Goal: Task Accomplishment & Management: Complete application form

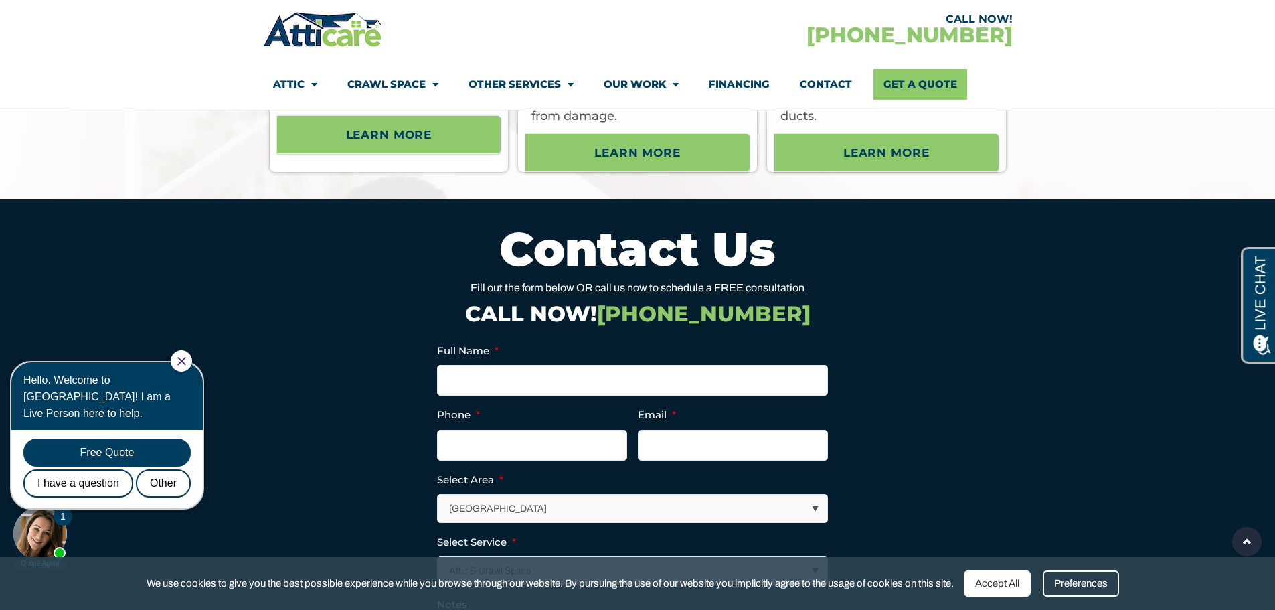
scroll to position [4417, 0]
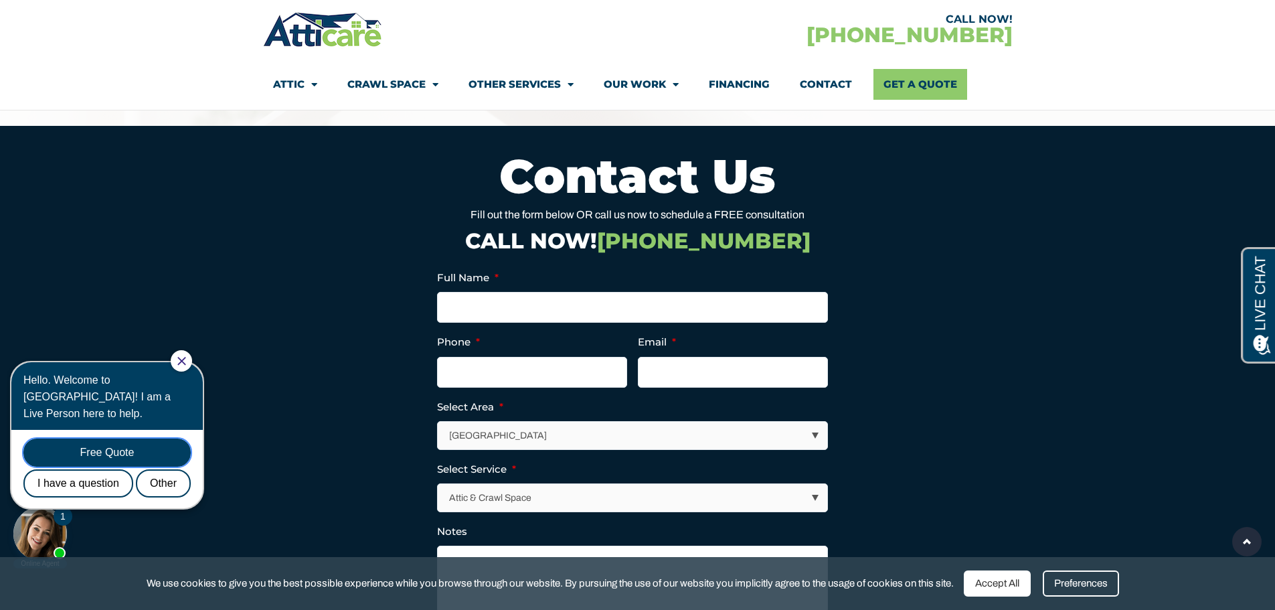
click at [124, 438] on div "Free Quote" at bounding box center [106, 452] width 167 height 28
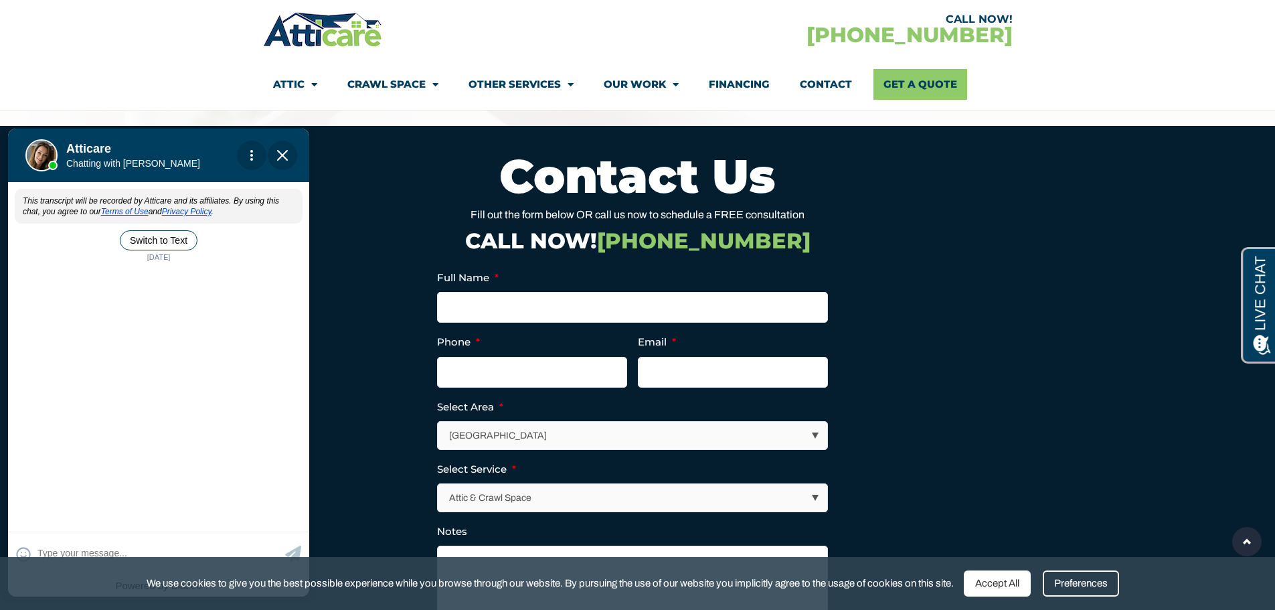
scroll to position [0, 0]
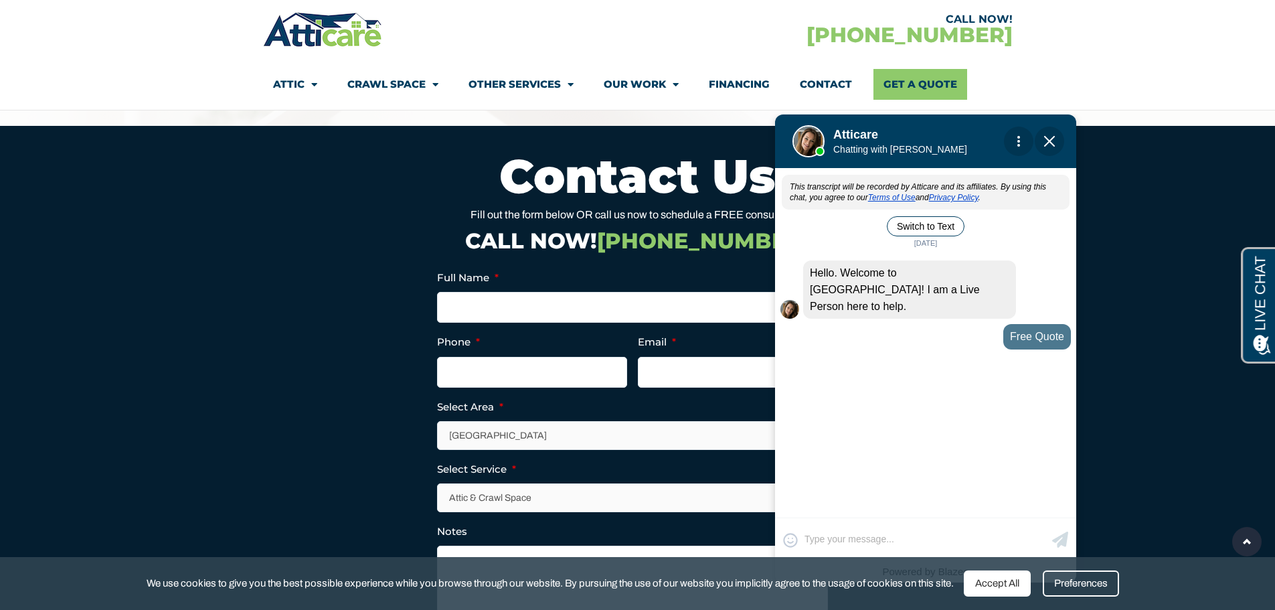
drag, startPoint x: 145, startPoint y: 147, endPoint x: 905, endPoint y: 133, distance: 761.0
click at [905, 133] on div at bounding box center [920, 141] width 187 height 54
click at [874, 533] on textarea at bounding box center [926, 539] width 244 height 26
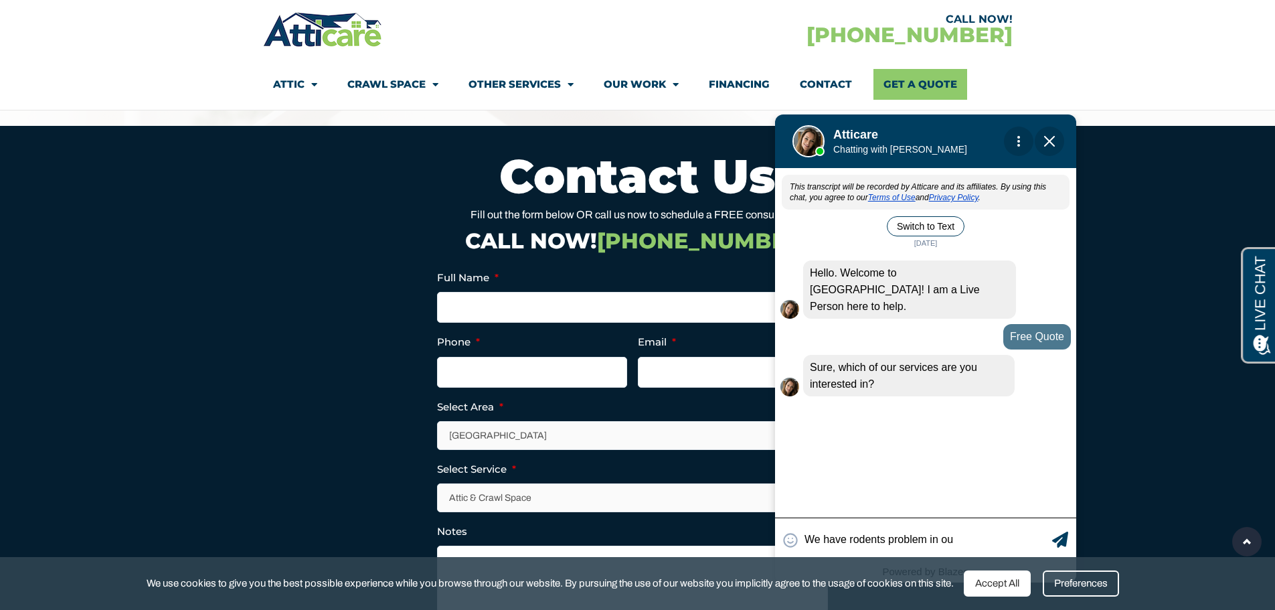
type input "We have rodents problem in our"
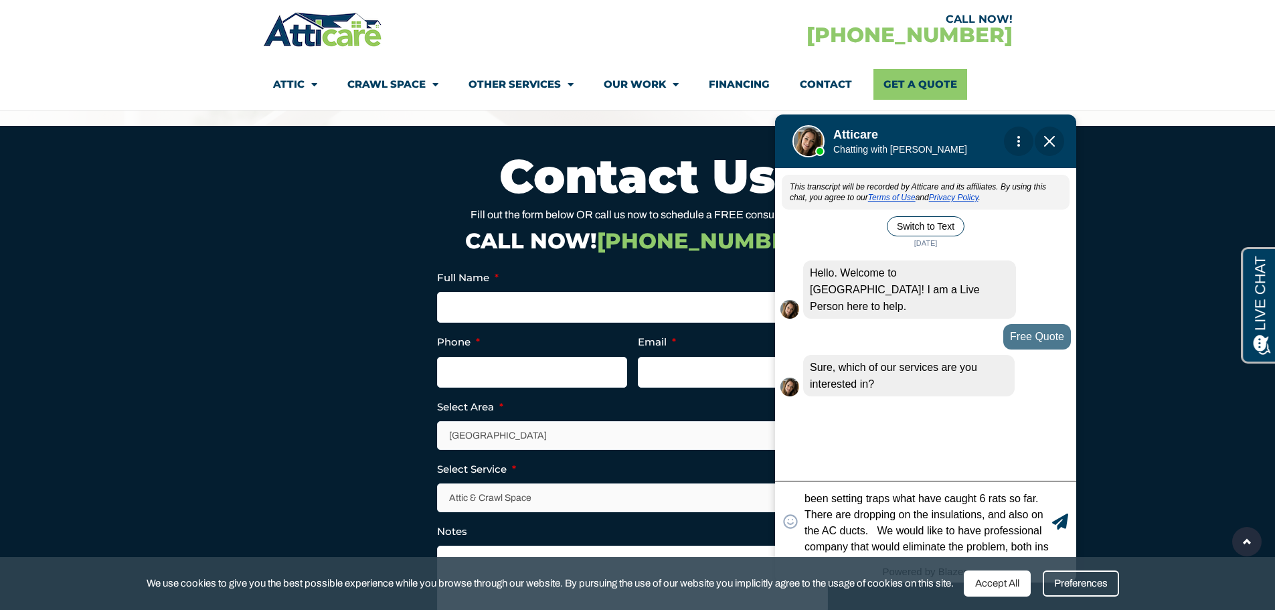
scroll to position [31, 0]
type textarea "We have rodents problem in our attic and have been setting traps what have caug…"
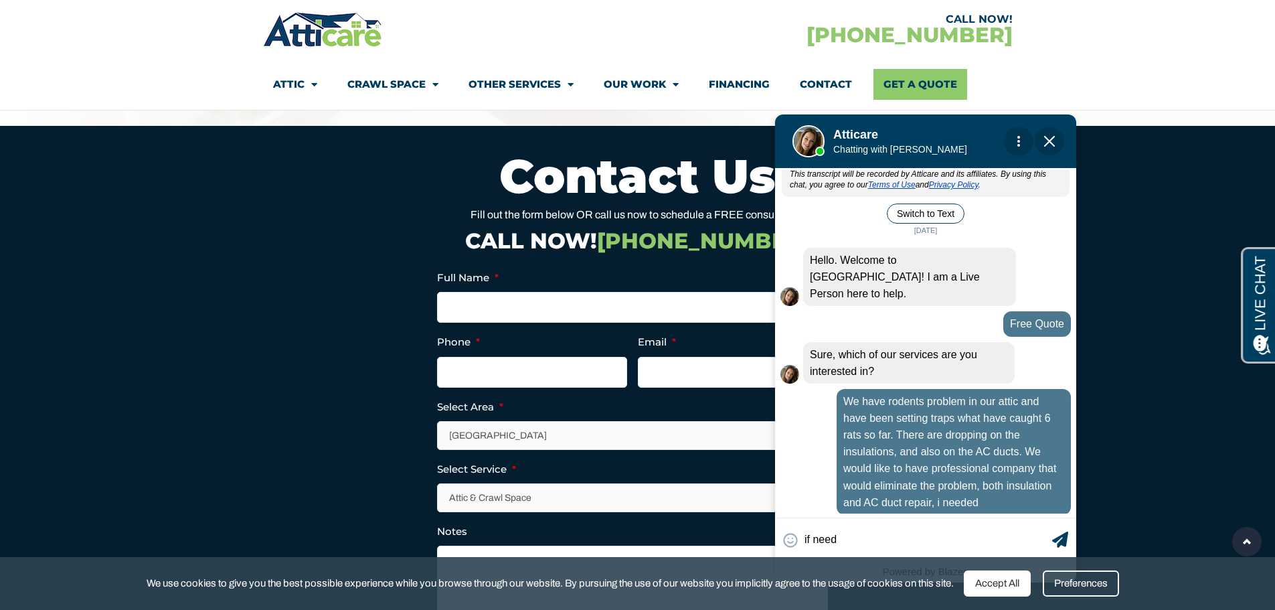
scroll to position [60, 0]
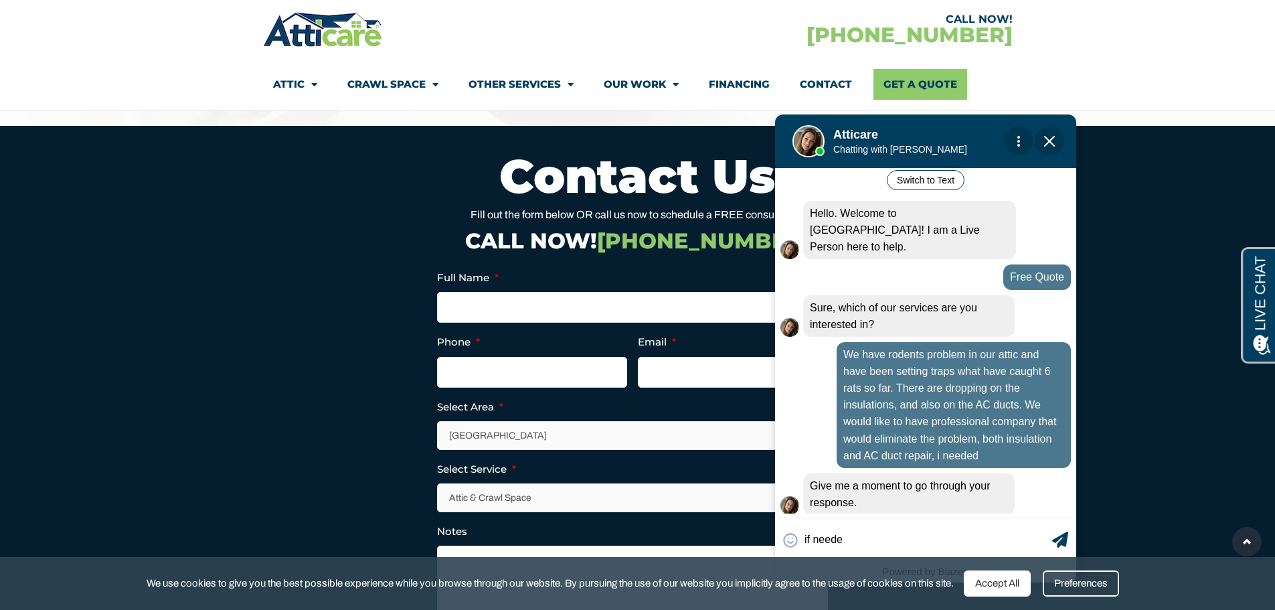
type input "if needed"
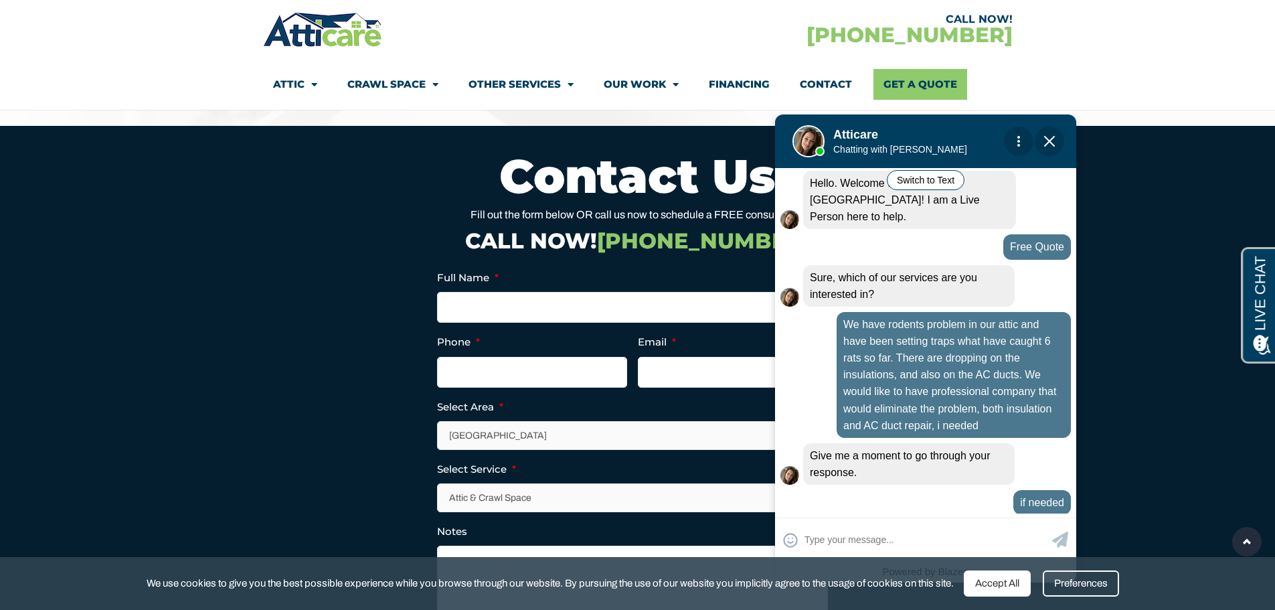
scroll to position [137, 0]
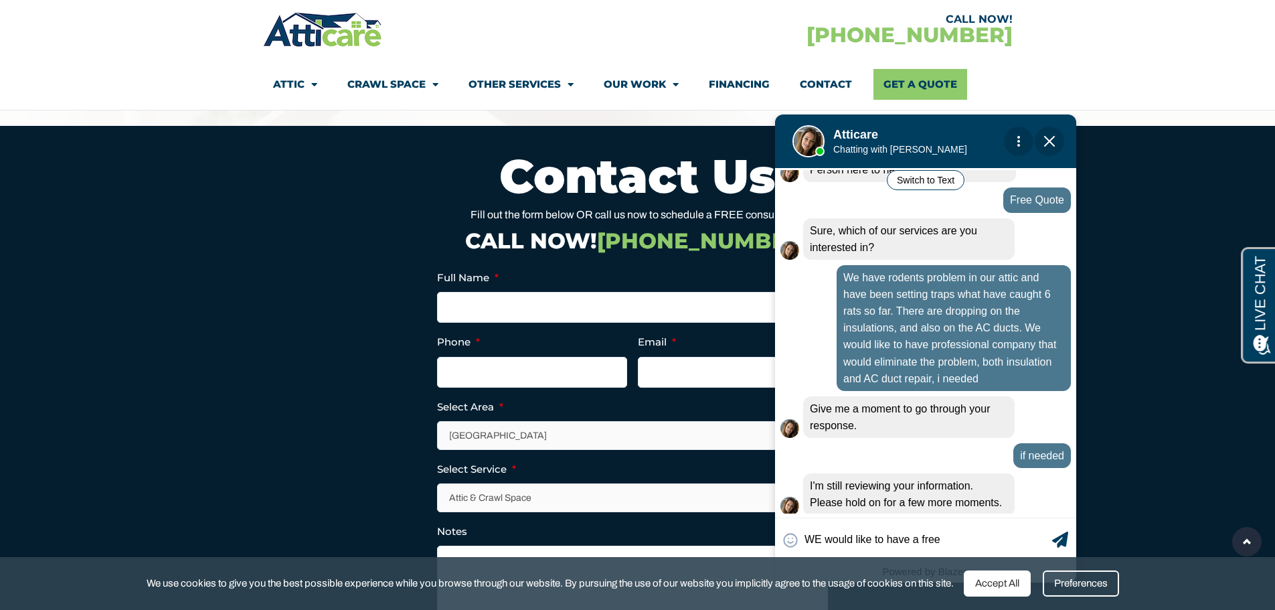
type input "WE would like to have a free e"
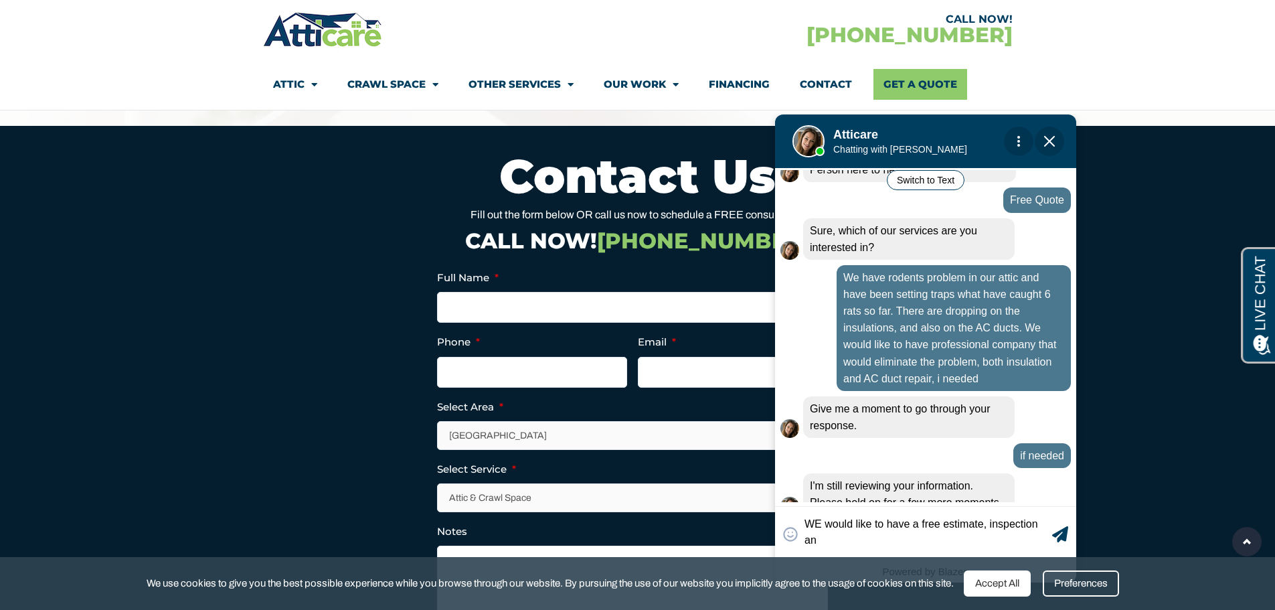
scroll to position [148, 0]
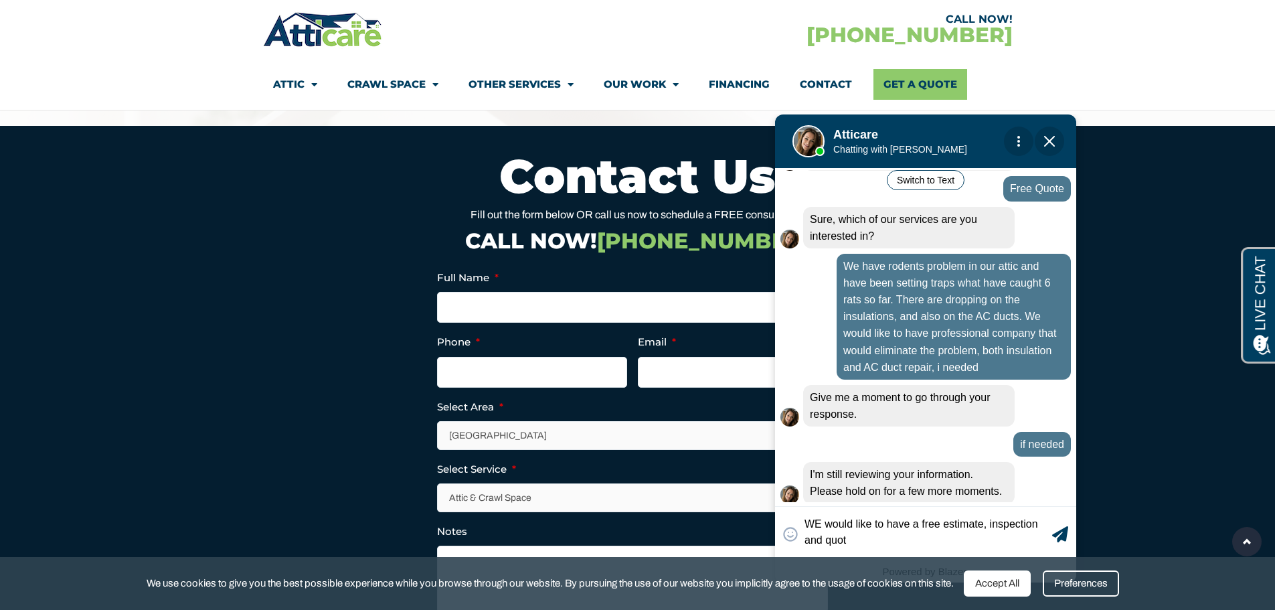
type textarea "WE would like to have a free estimate, inspection and quote"
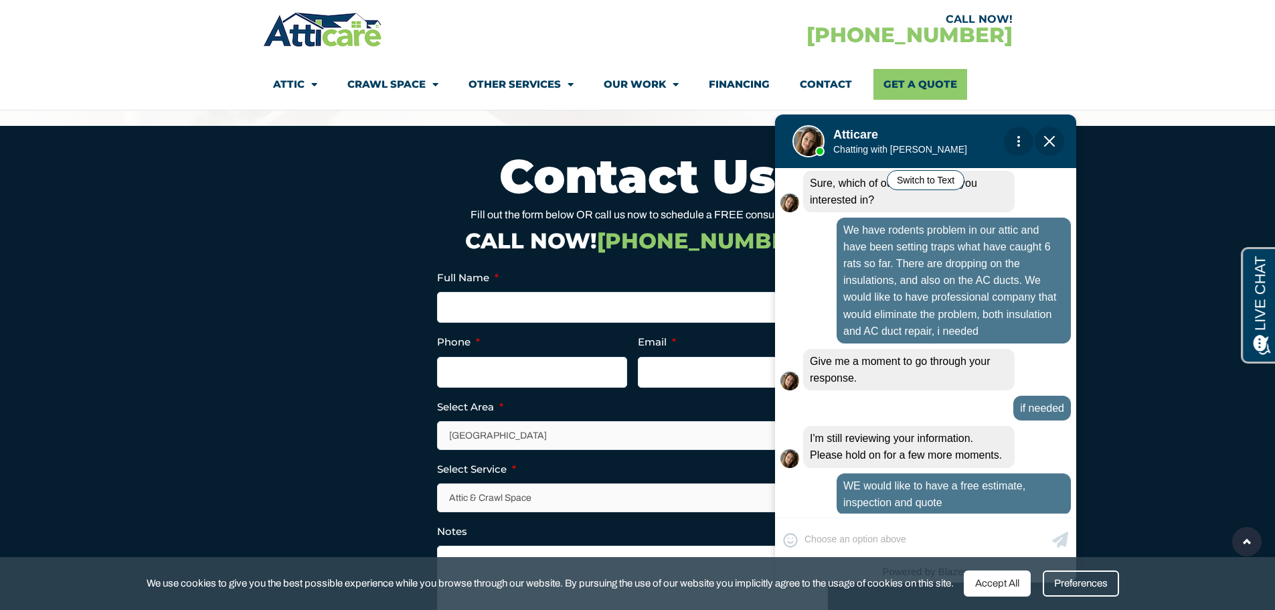
scroll to position [262, 0]
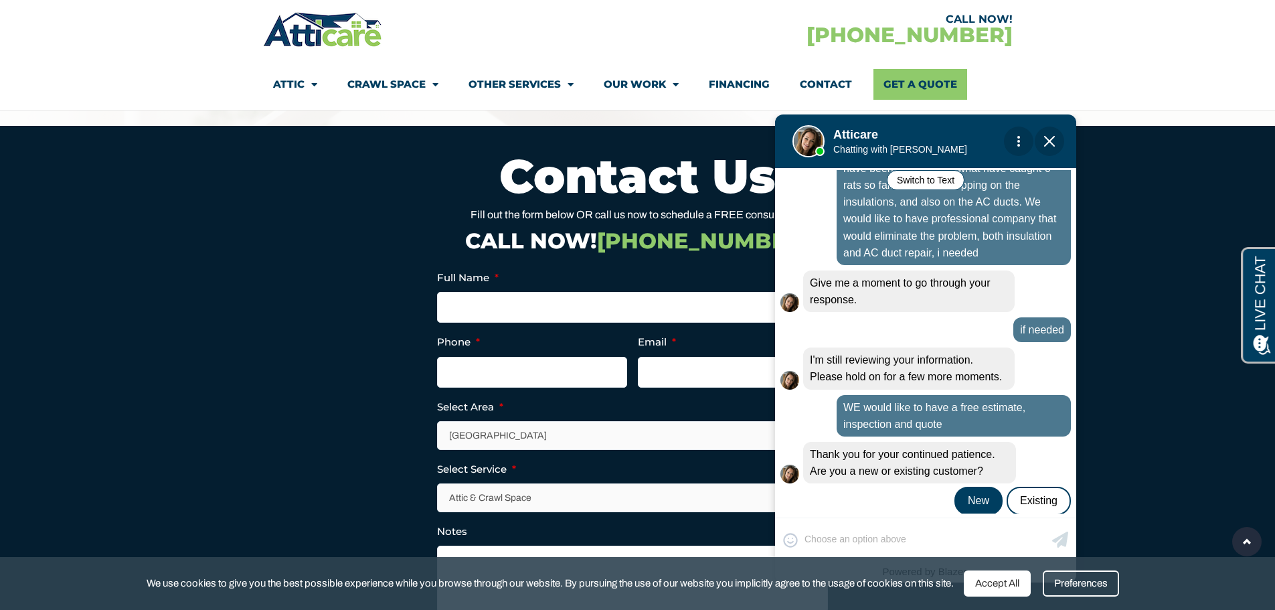
click at [982, 489] on div "New" at bounding box center [978, 501] width 48 height 28
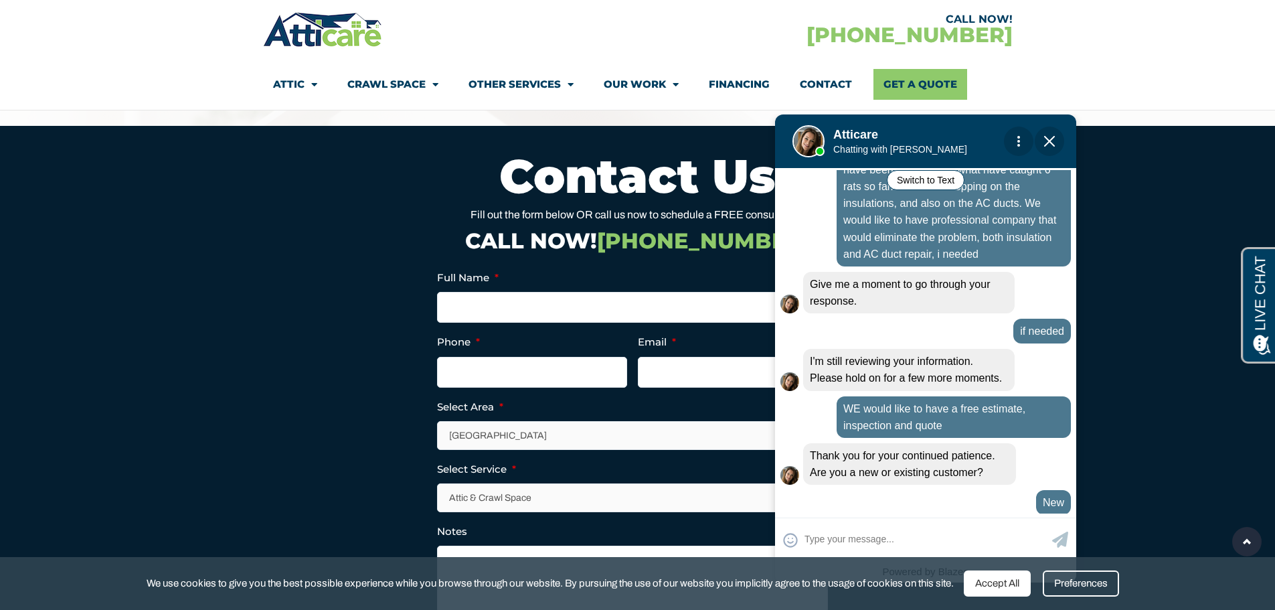
scroll to position [291, 0]
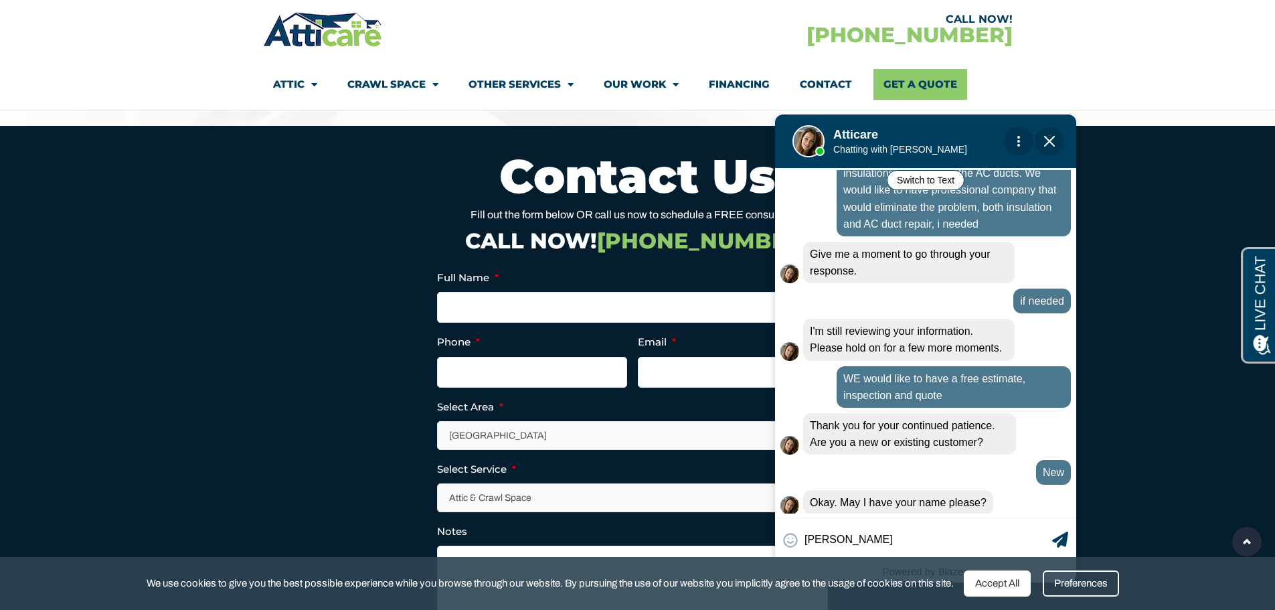
type input "[PERSON_NAME]"
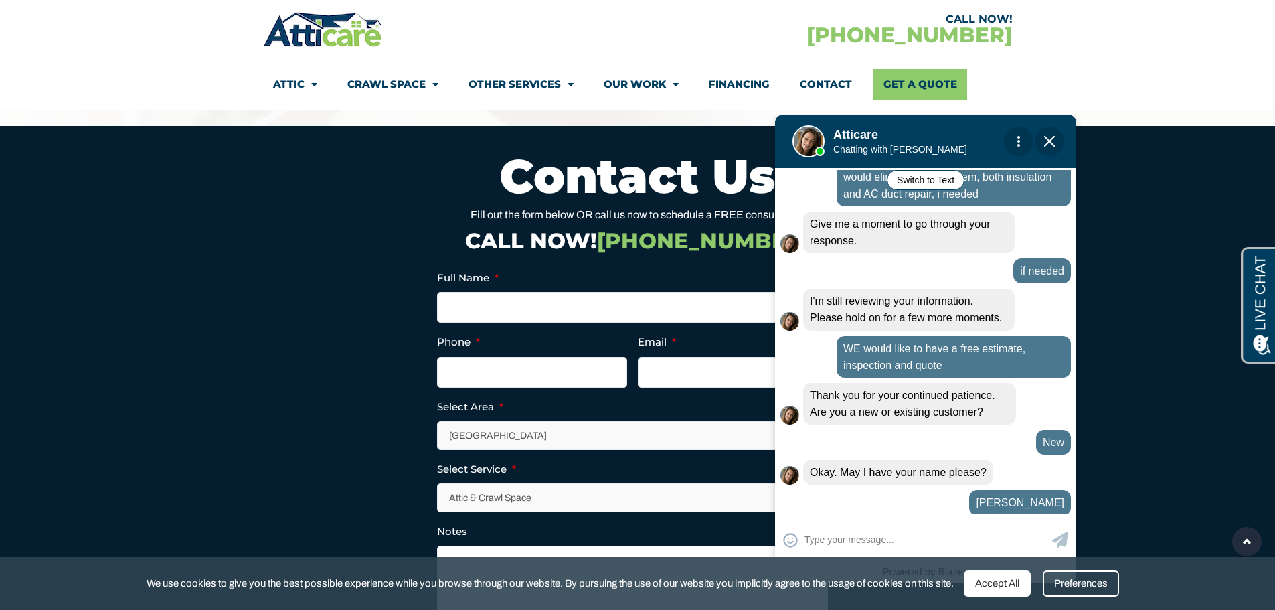
scroll to position [369, 0]
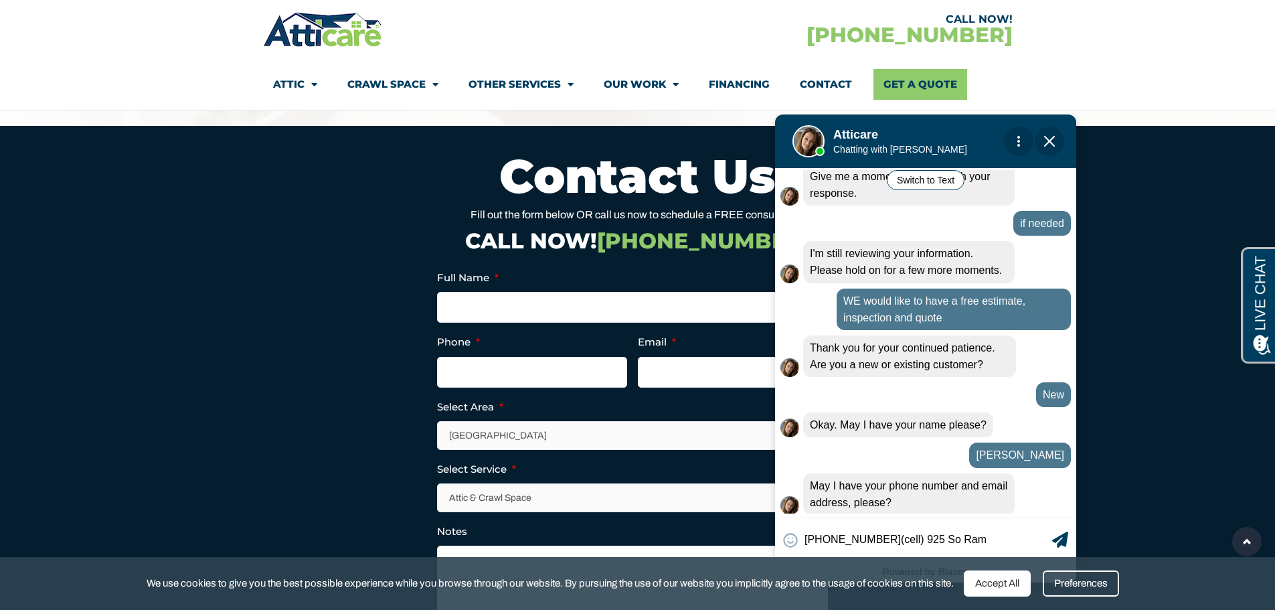
type input "[PHONE_NUMBER](cell) 925 So Ramo"
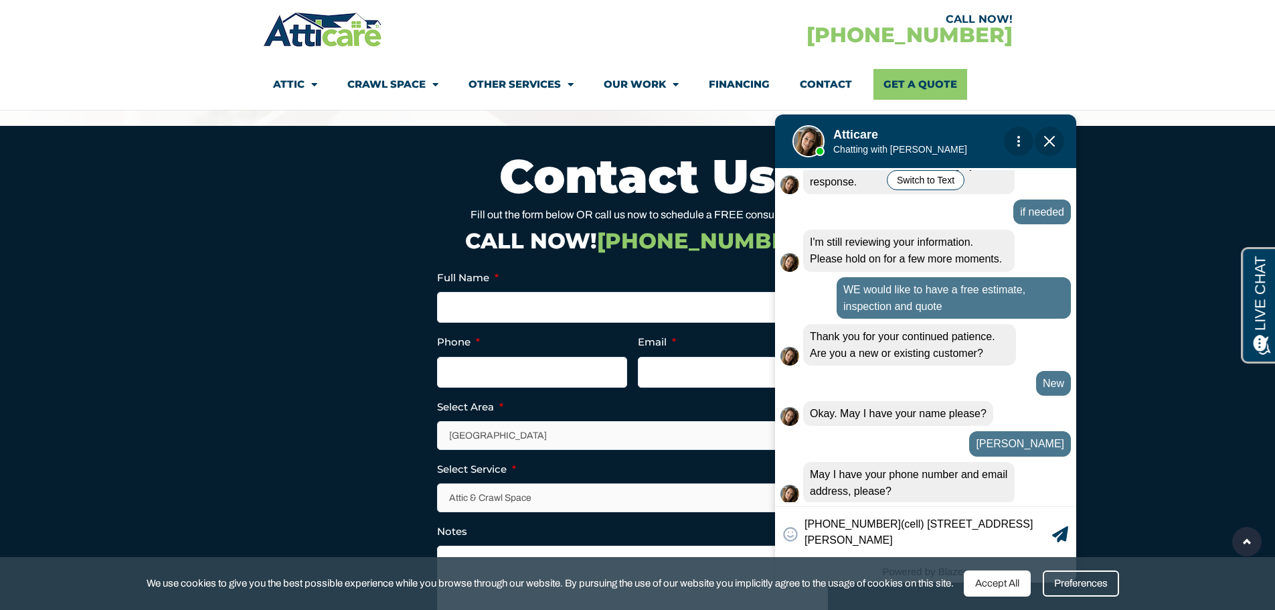
type textarea "[PHONE_NUMBER](cell) [STREET_ADDRESS][PERSON_NAME]"
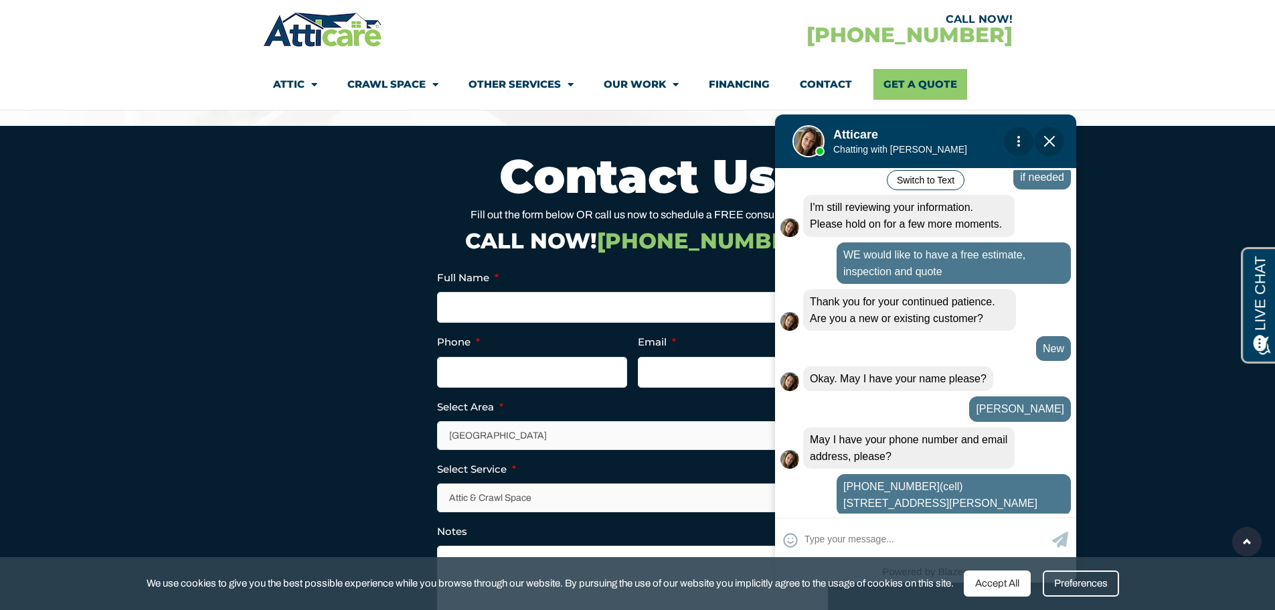
scroll to position [416, 0]
type input "[EMAIL_ADDRESS][PERSON_NAME][DOMAIN_NAME]"
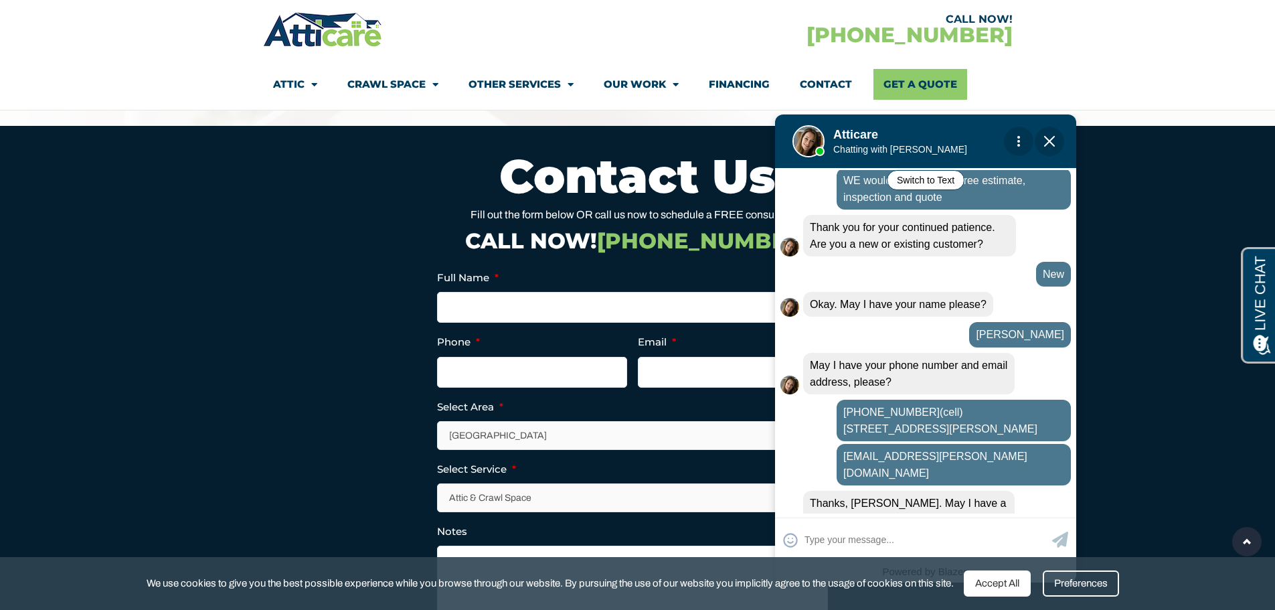
scroll to position [490, 0]
type input "91776"
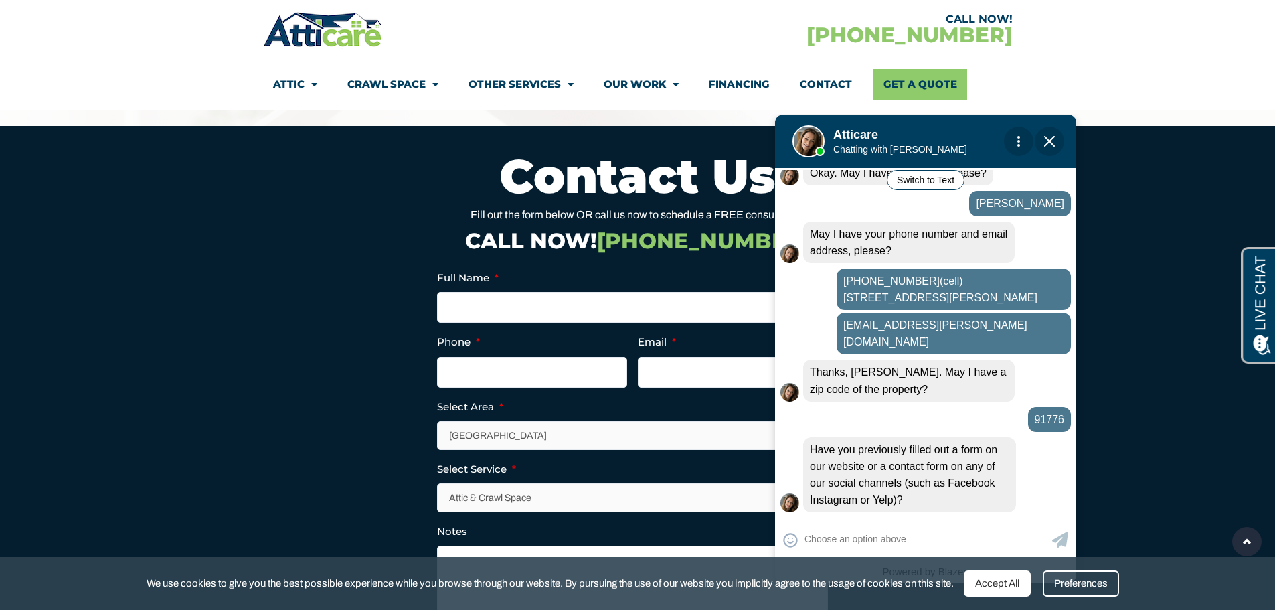
scroll to position [632, 0]
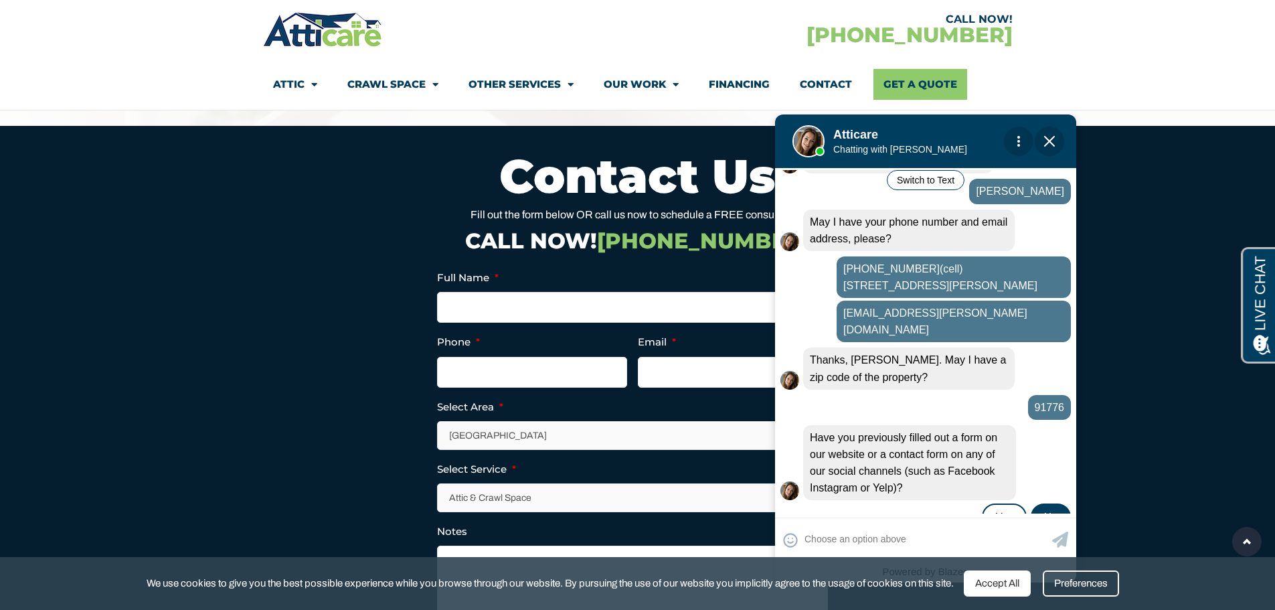
click at [1063, 503] on div "No" at bounding box center [1051, 517] width 40 height 28
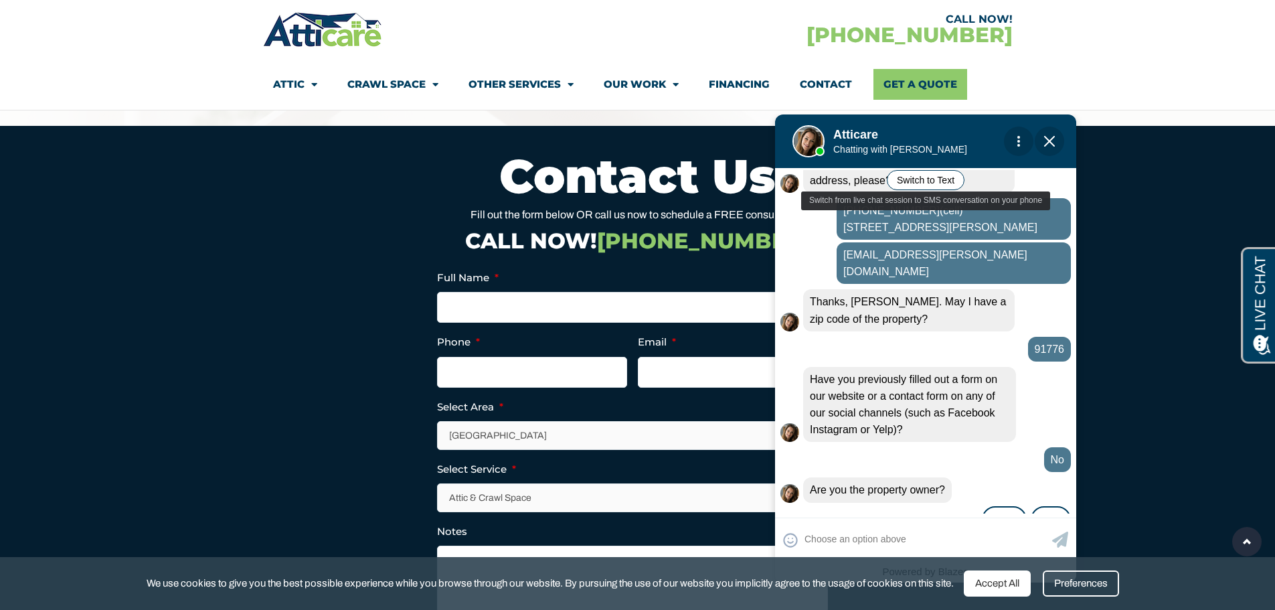
scroll to position [693, 0]
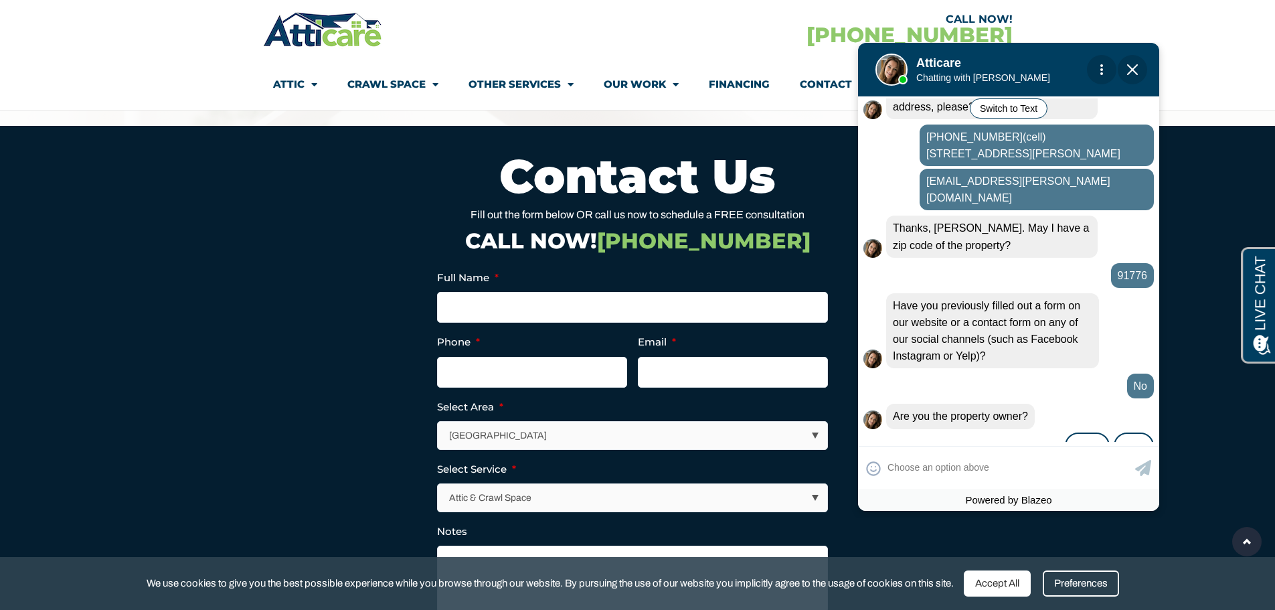
drag, startPoint x: 922, startPoint y: 143, endPoint x: 994, endPoint y: 74, distance: 99.9
click at [994, 74] on div at bounding box center [1003, 69] width 187 height 54
click at [1080, 432] on div "Yes" at bounding box center [1087, 446] width 44 height 28
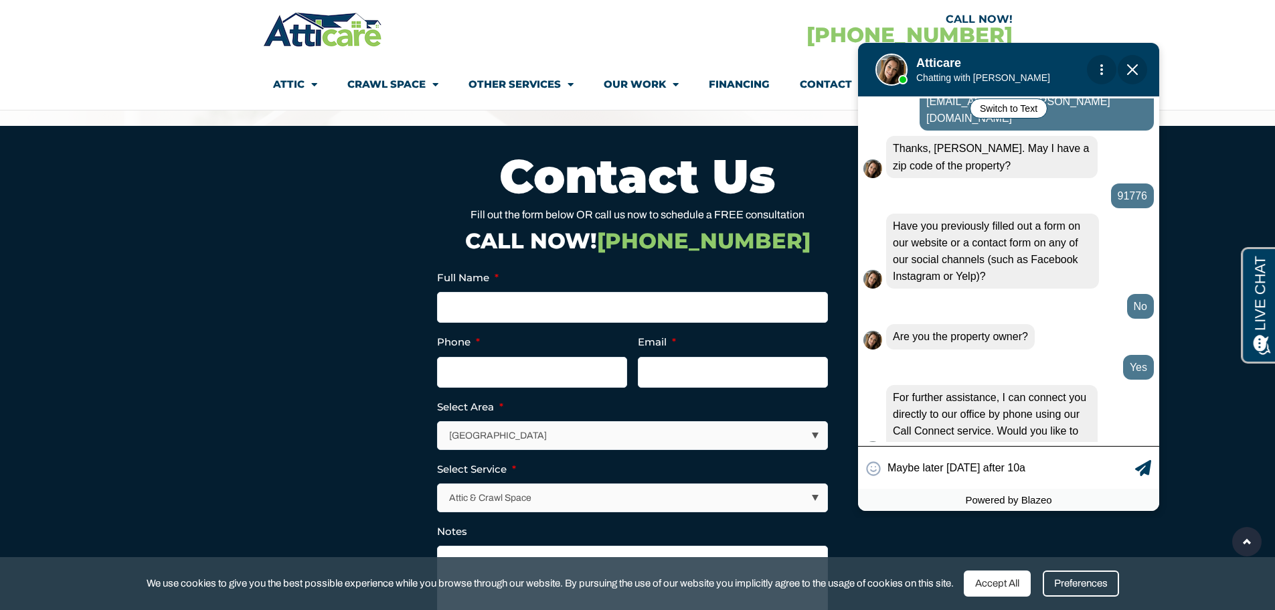
type input "Maybe later [DATE] after 10am"
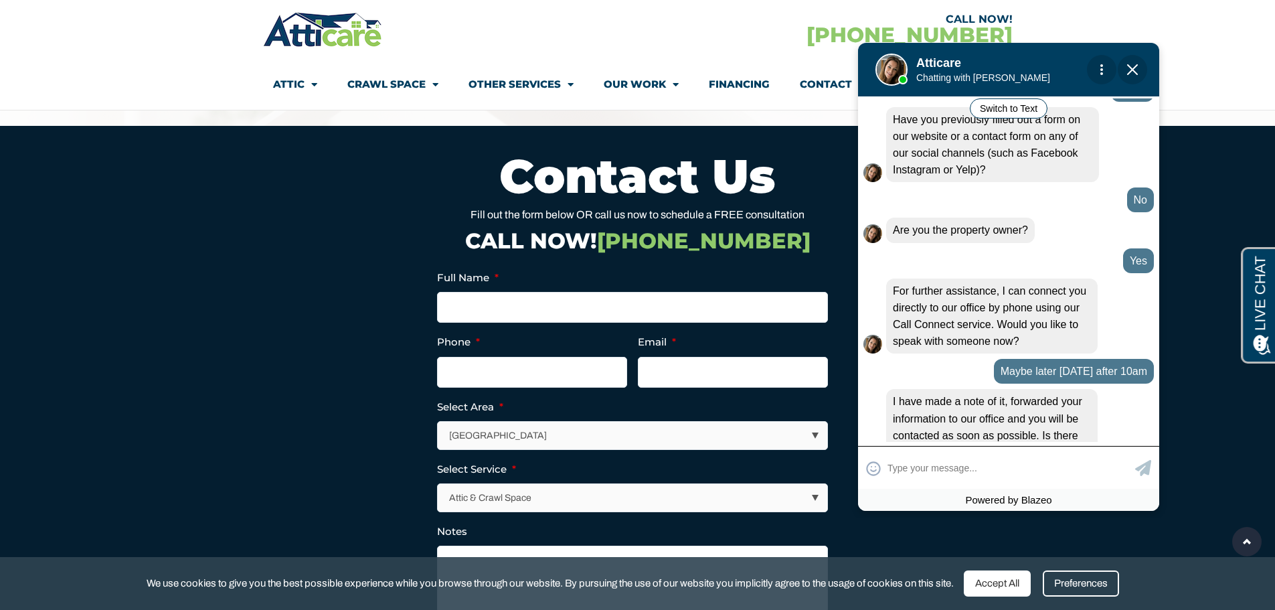
scroll to position [883, 0]
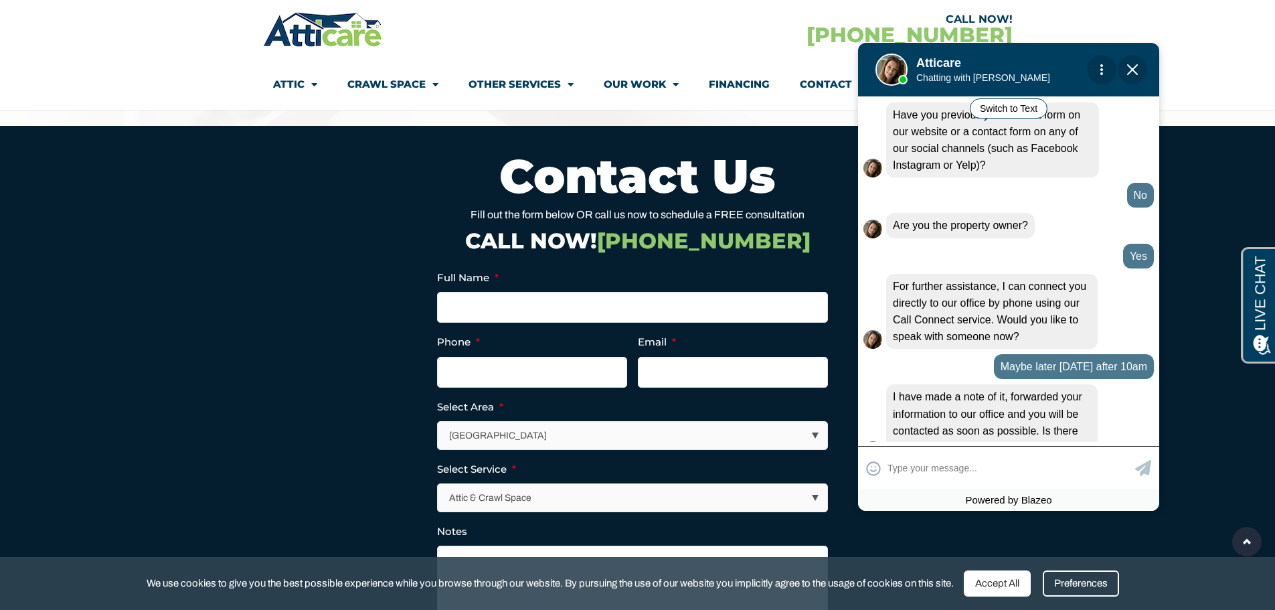
click at [999, 468] on input "text" at bounding box center [1009, 467] width 244 height 26
type input "no at this point"
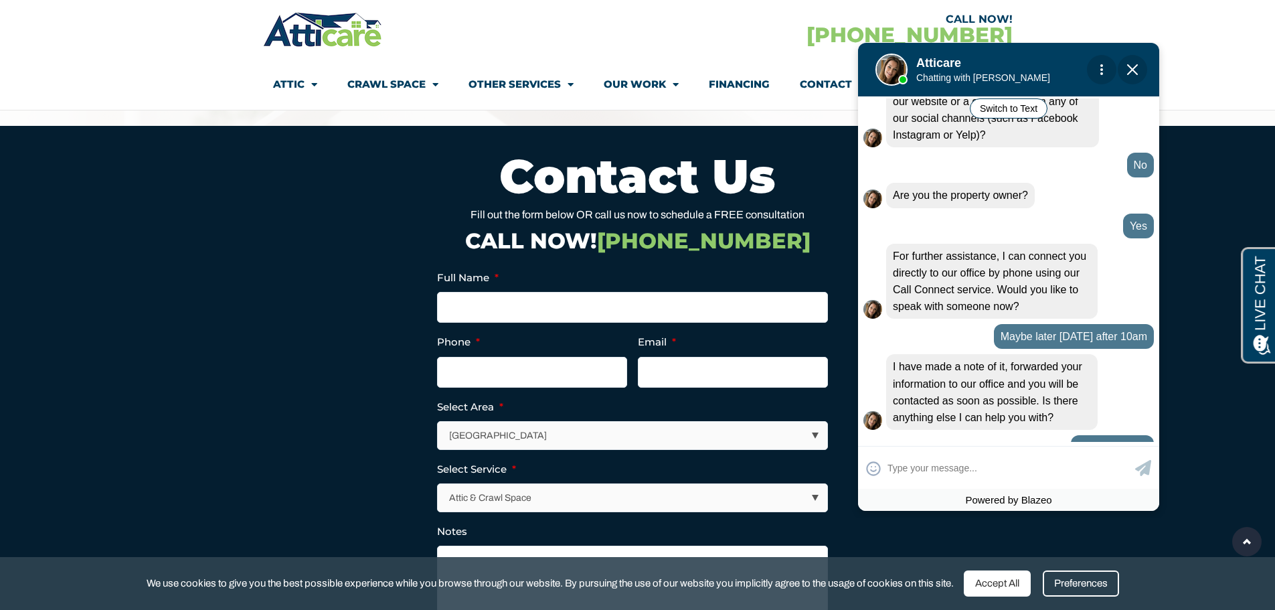
click at [1132, 64] on span "Close Chat" at bounding box center [1132, 69] width 29 height 29
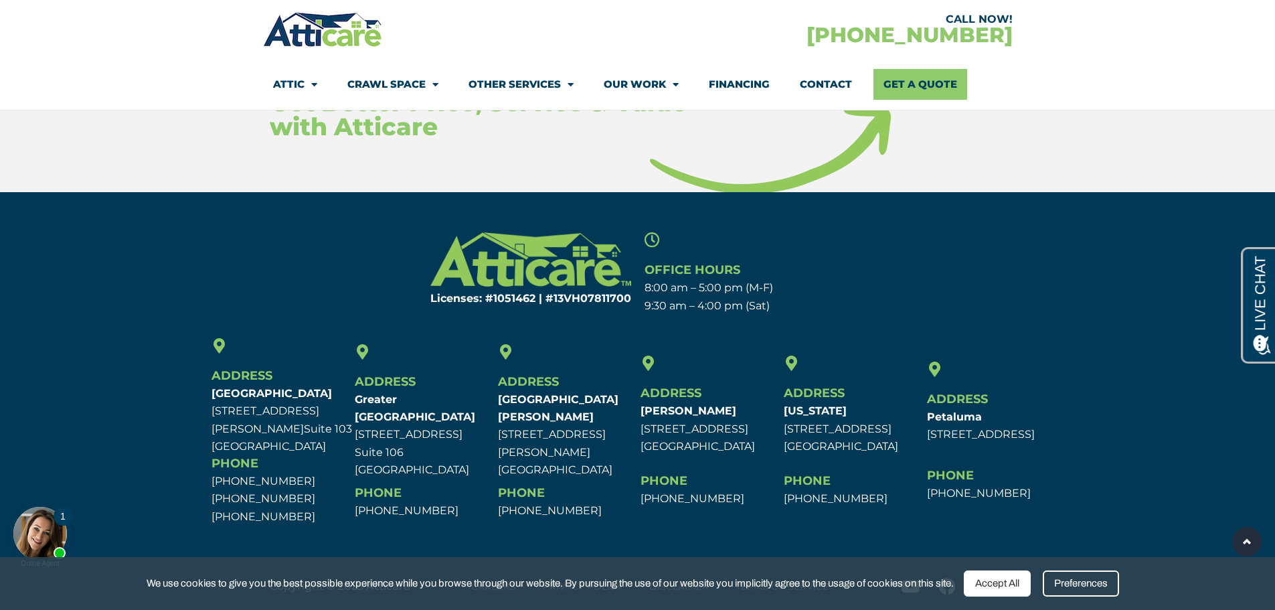
scroll to position [5581, 0]
